Goal: Find contact information: Find contact information

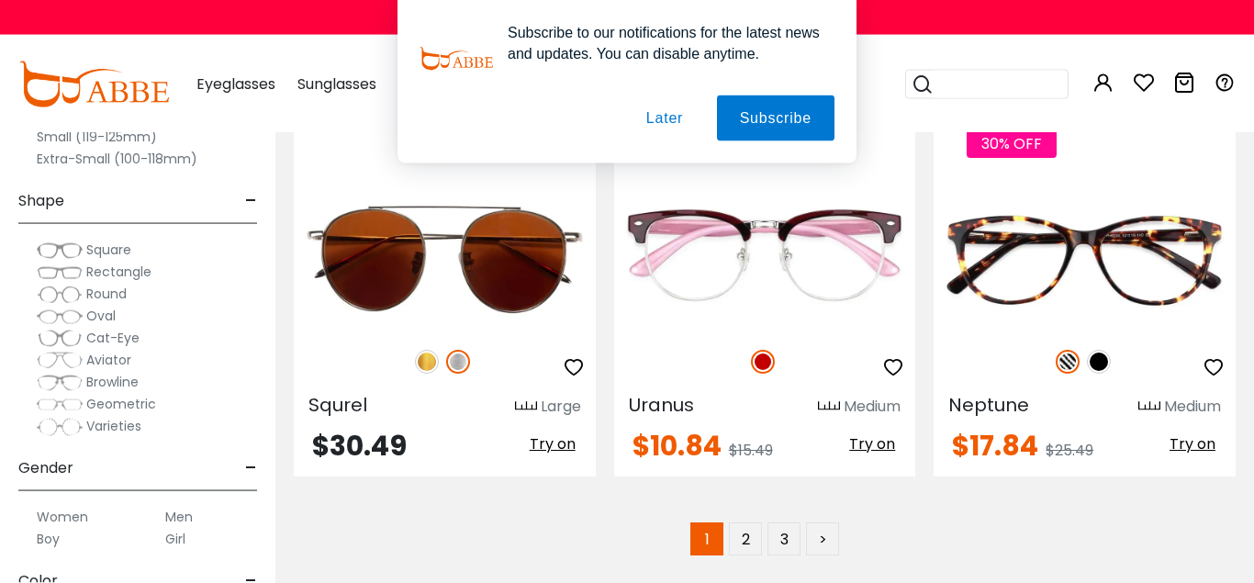
scroll to position [8561, 0]
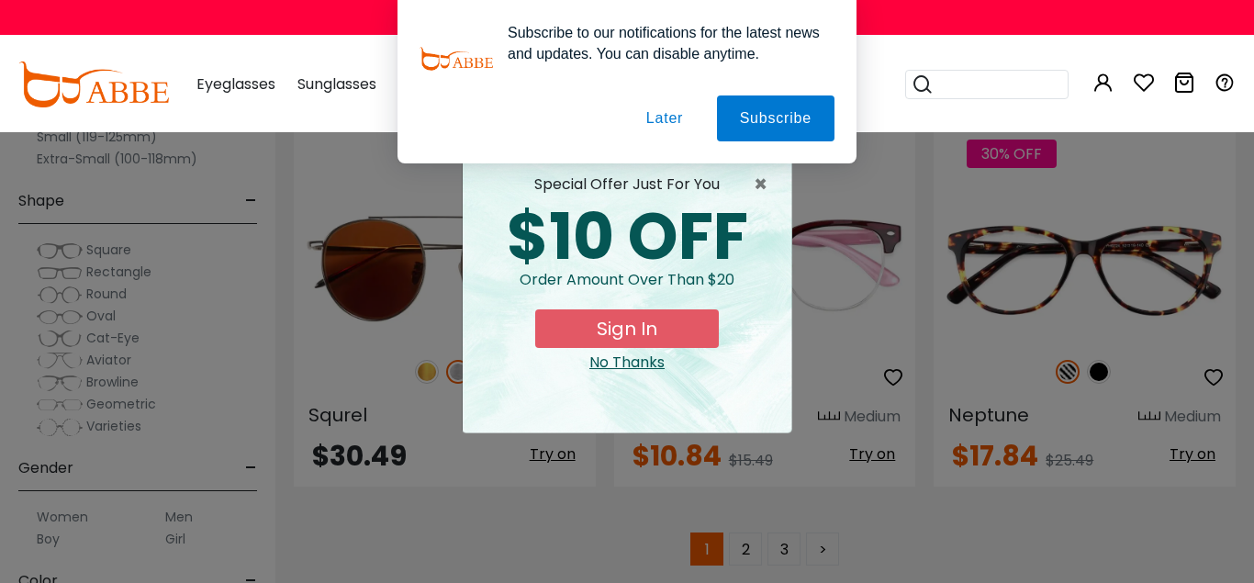
click at [649, 125] on button "Later" at bounding box center [664, 118] width 83 height 46
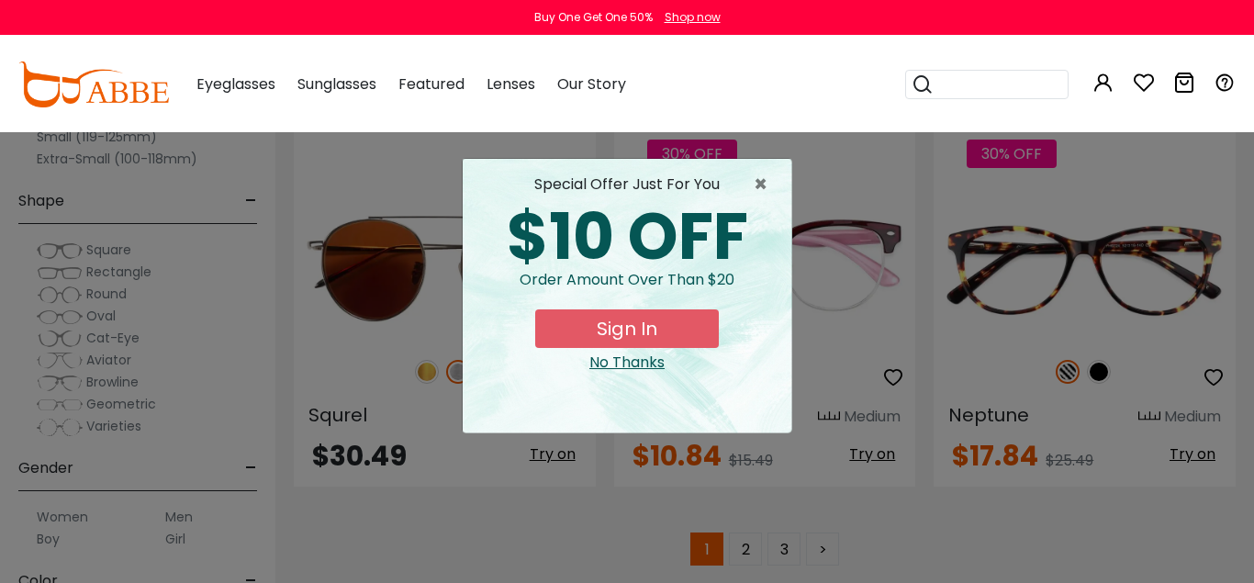
click at [627, 357] on div "No Thanks" at bounding box center [626, 363] width 299 height 22
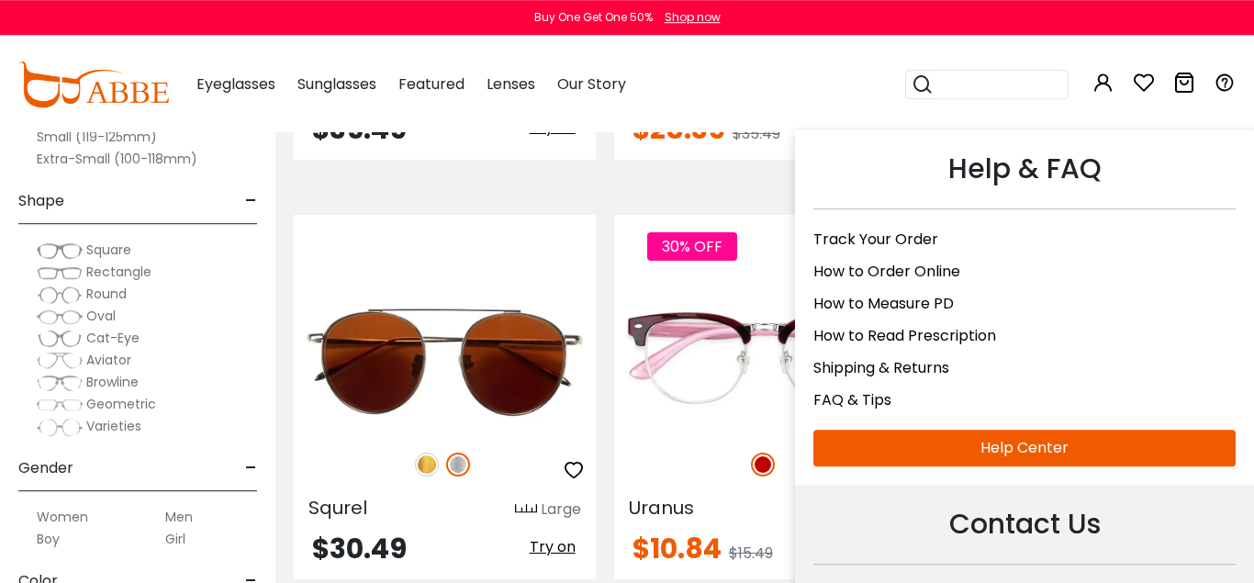
scroll to position [8467, 0]
click at [988, 530] on div "Contact Us" at bounding box center [1024, 534] width 422 height 62
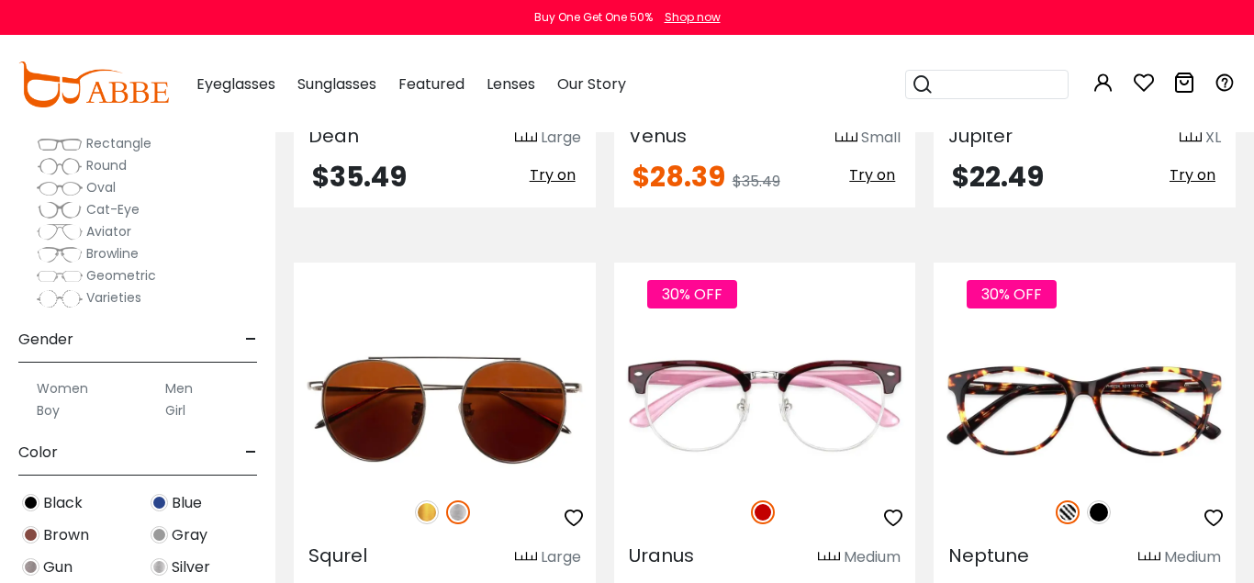
scroll to position [127, 0]
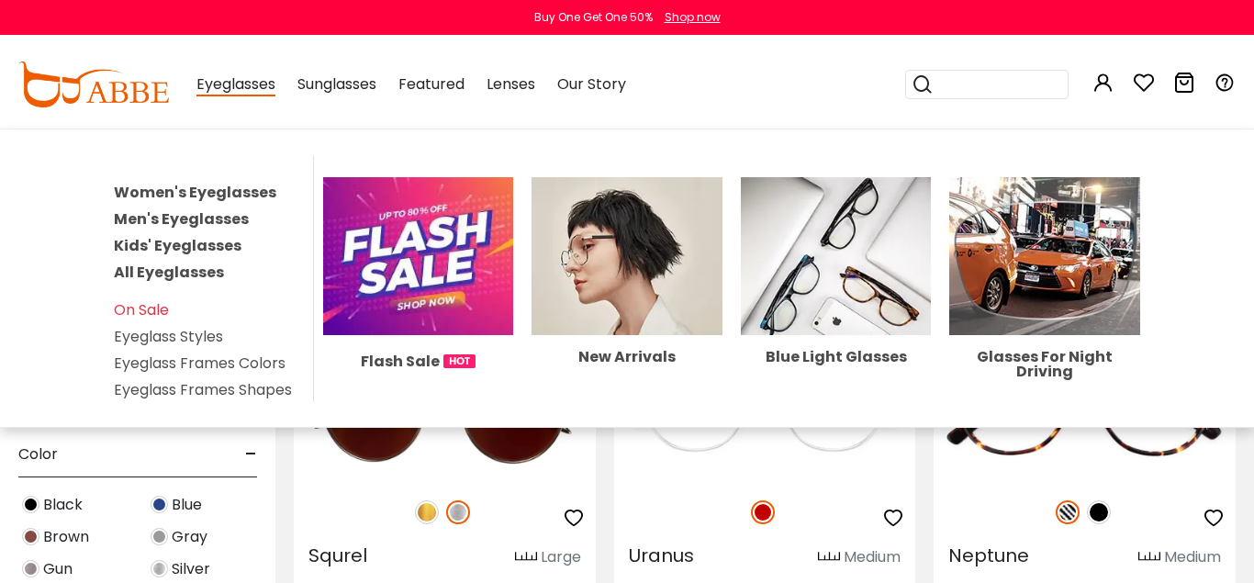
click at [228, 223] on link "Men's Eyeglasses" at bounding box center [181, 218] width 135 height 21
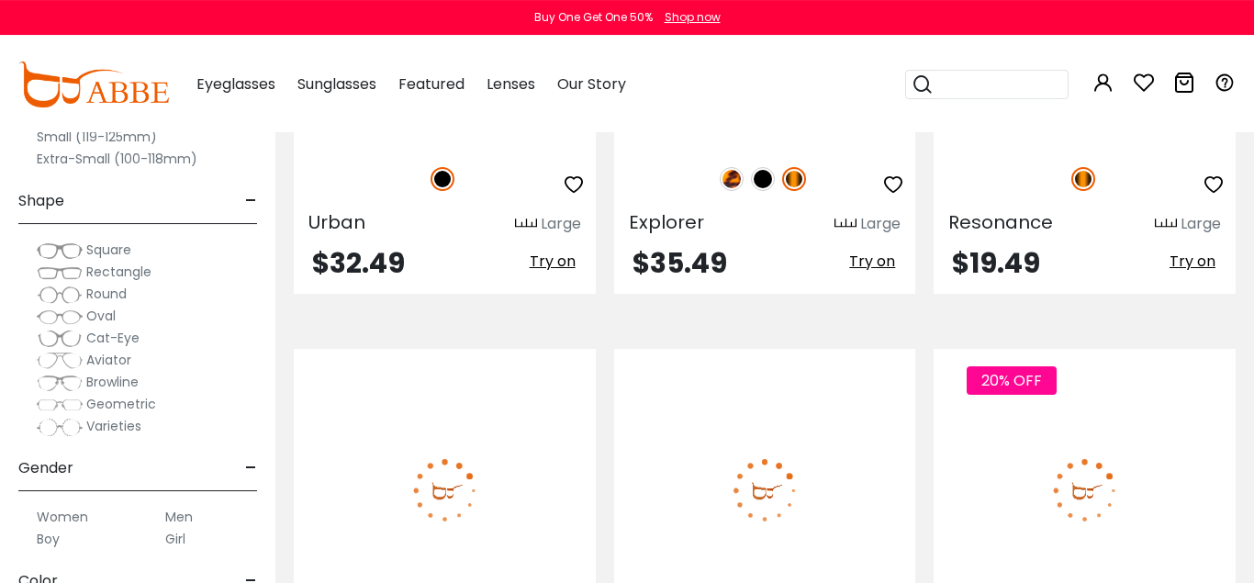
scroll to position [6013, 0]
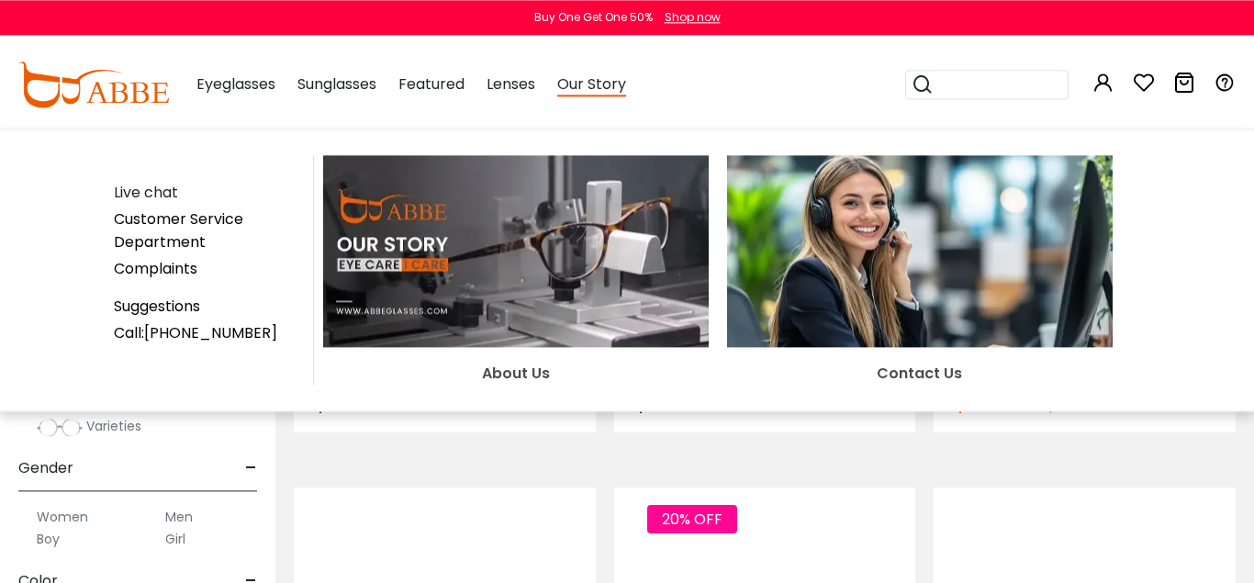
click at [141, 219] on link "Customer Service Department" at bounding box center [178, 230] width 129 height 44
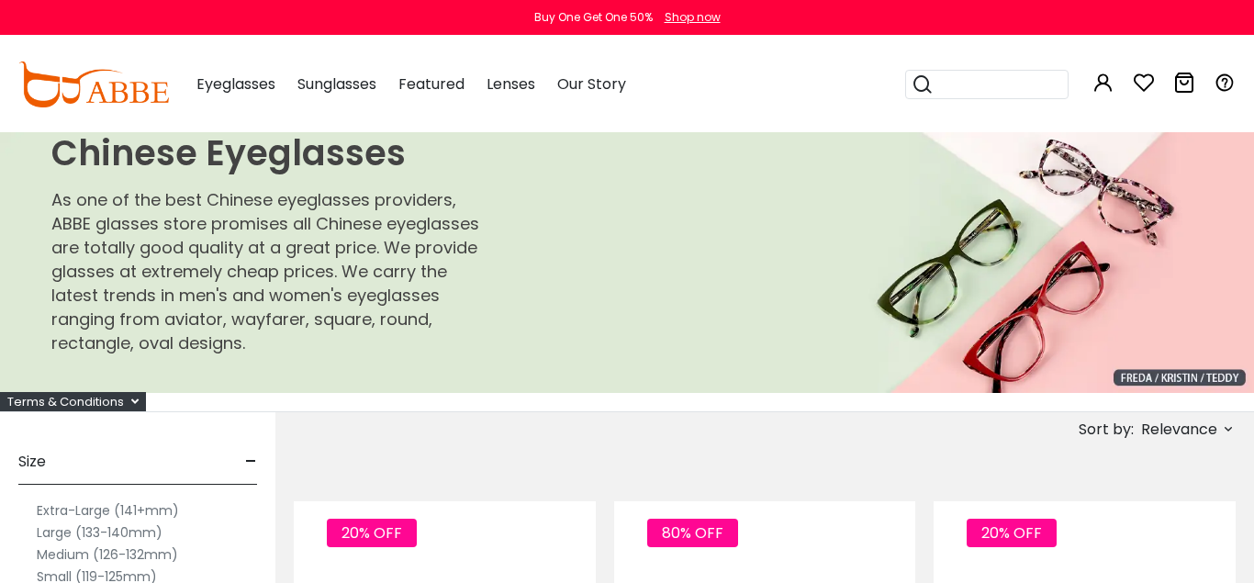
click at [991, 27] on div "Buy One Get One 50% Shop now" at bounding box center [627, 17] width 1254 height 35
